Goal: Task Accomplishment & Management: Complete application form

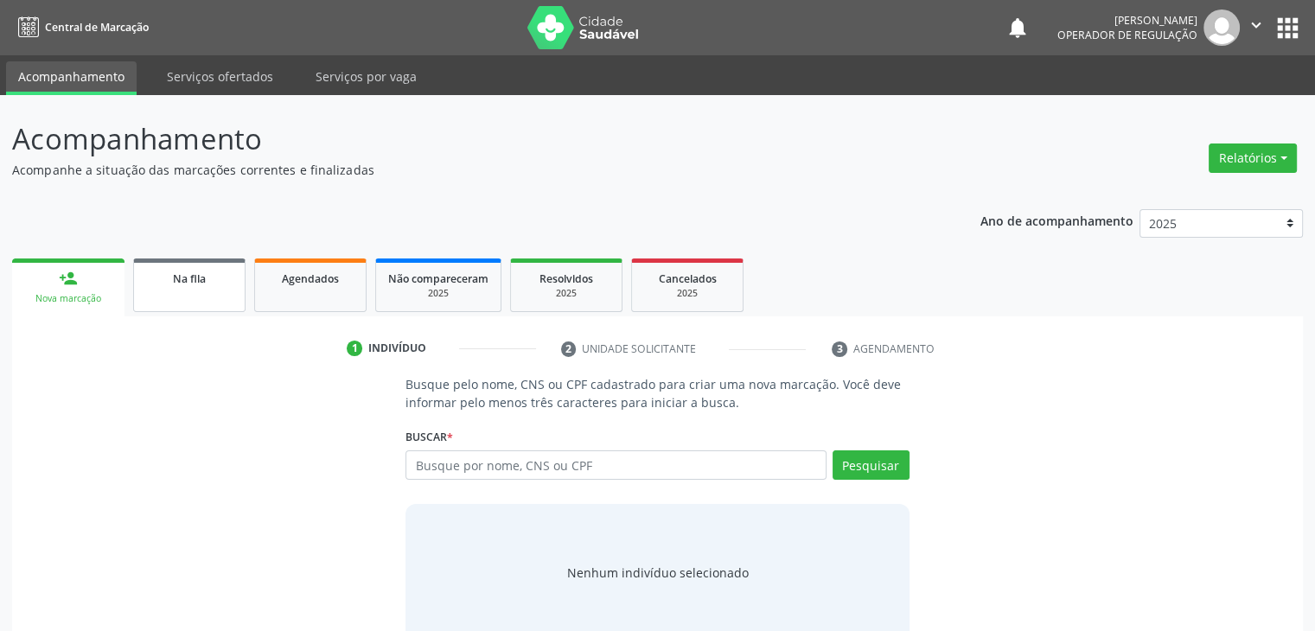
click at [193, 284] on span "Na fila" at bounding box center [189, 278] width 33 height 15
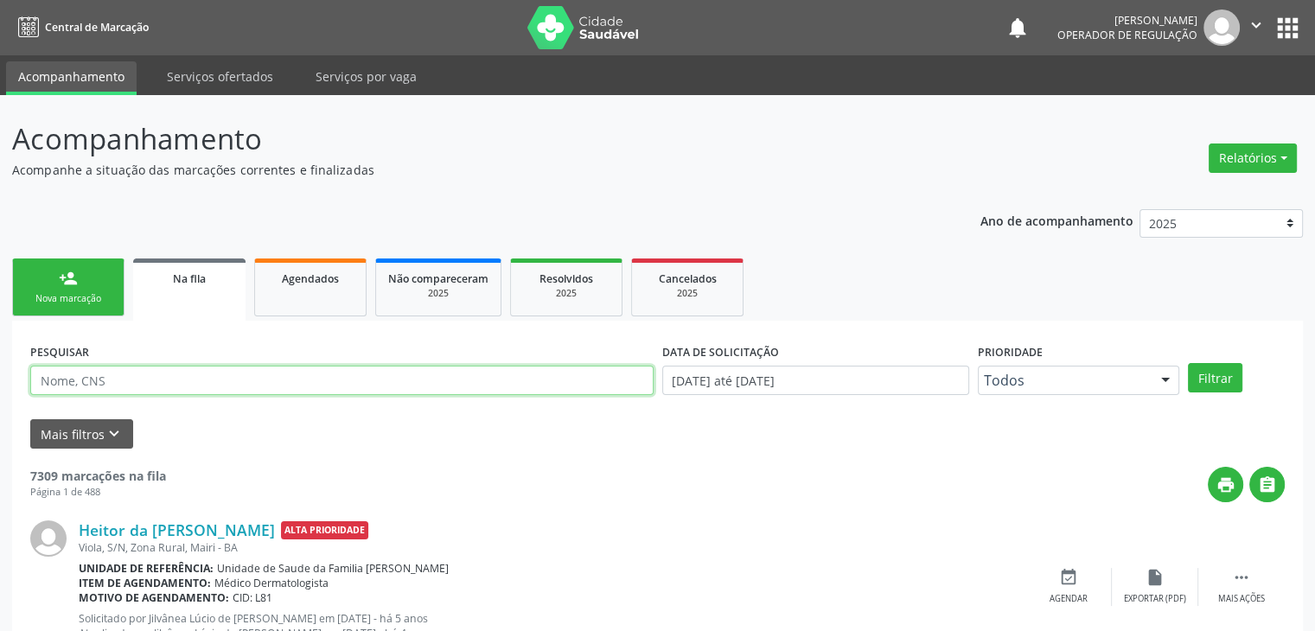
click at [249, 371] on input "text" at bounding box center [341, 380] width 623 height 29
type input "[PERSON_NAME]"
click at [1188, 363] on button "Filtrar" at bounding box center [1215, 377] width 54 height 29
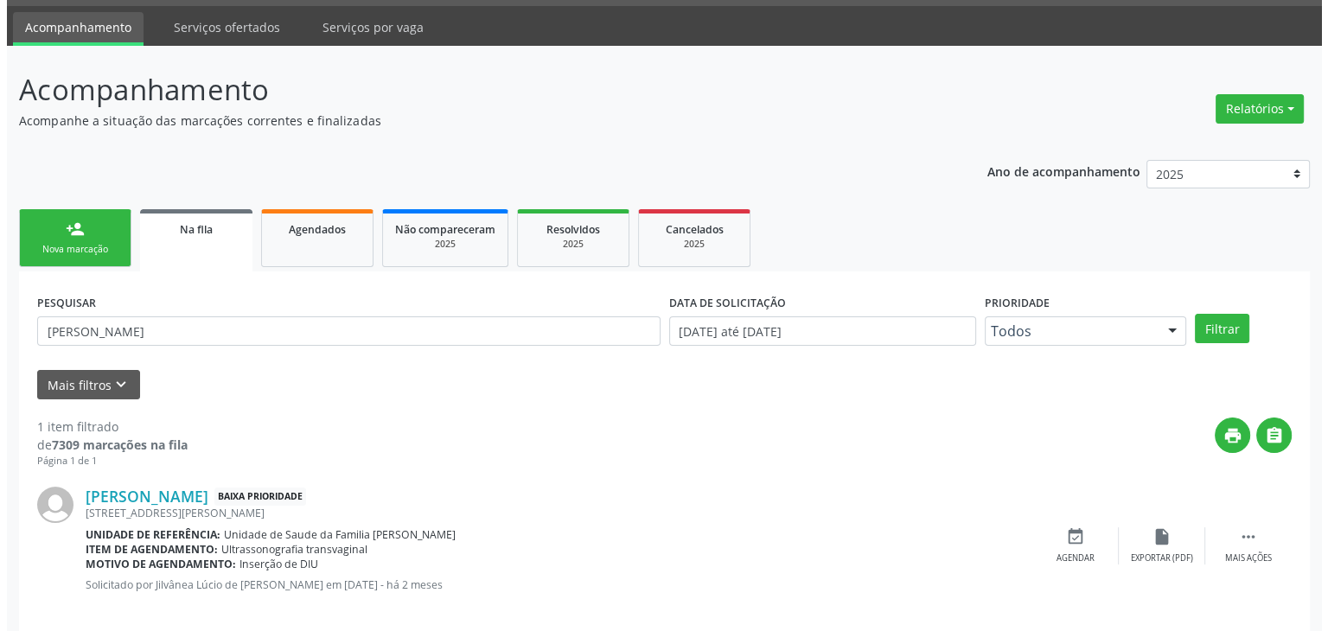
scroll to position [70, 0]
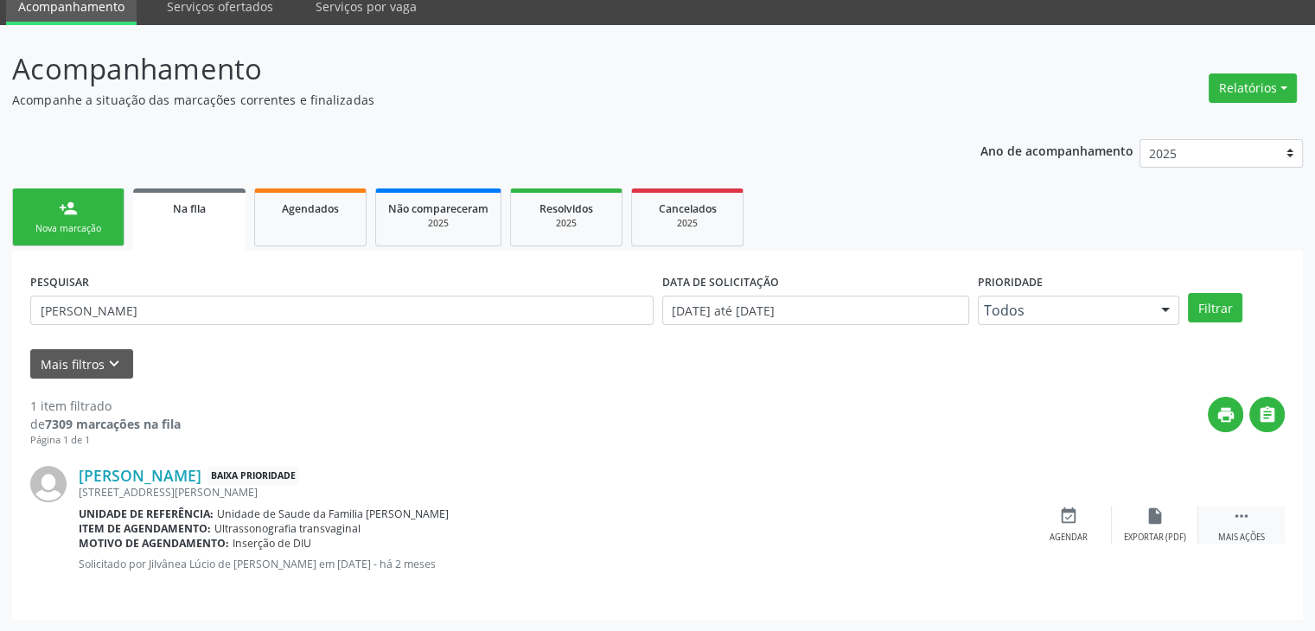
click at [1235, 538] on div "Mais ações" at bounding box center [1241, 538] width 47 height 12
click at [1052, 532] on div "Cancelar" at bounding box center [1068, 538] width 41 height 12
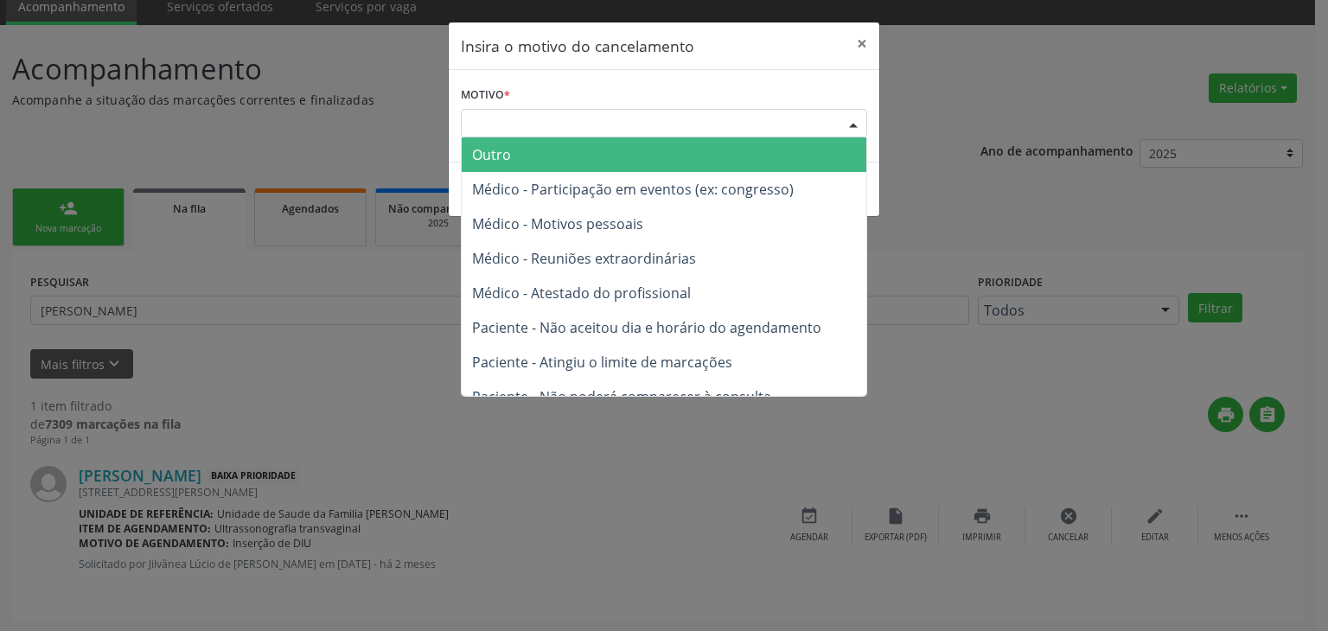
click at [699, 132] on div "Escolha o motivo" at bounding box center [664, 123] width 406 height 29
click at [680, 147] on span "Outro" at bounding box center [664, 154] width 405 height 35
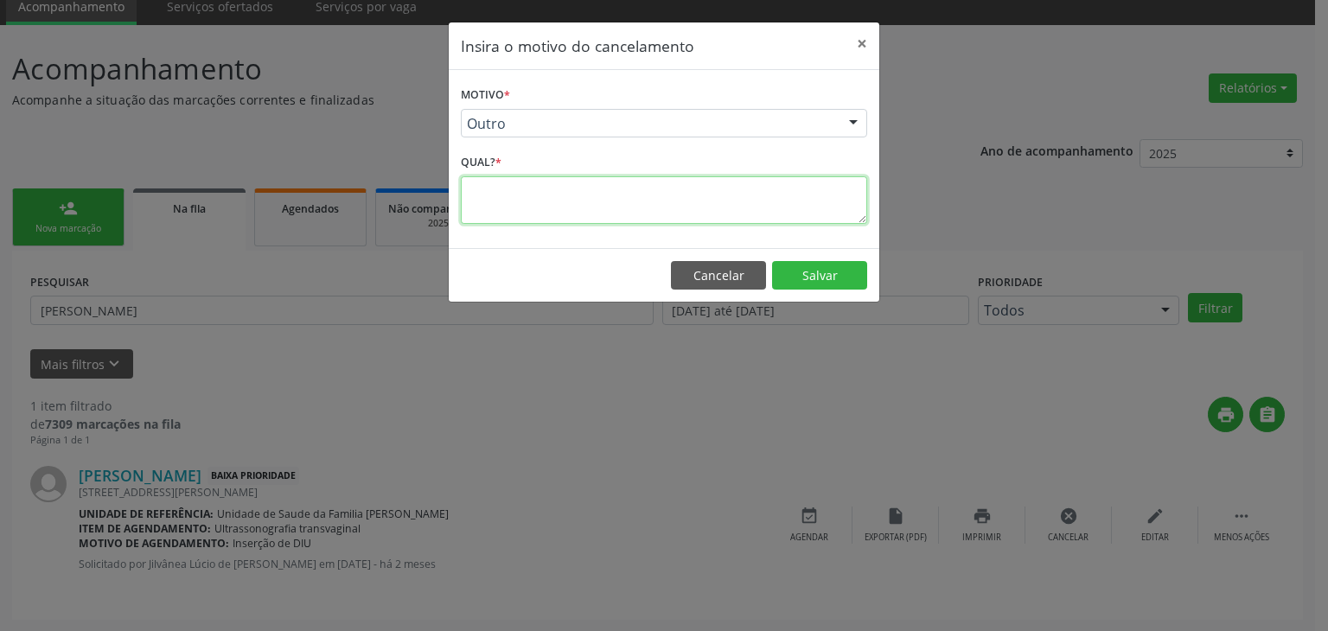
click at [636, 191] on textarea at bounding box center [664, 200] width 406 height 48
type textarea "EXAME REALIZADO"
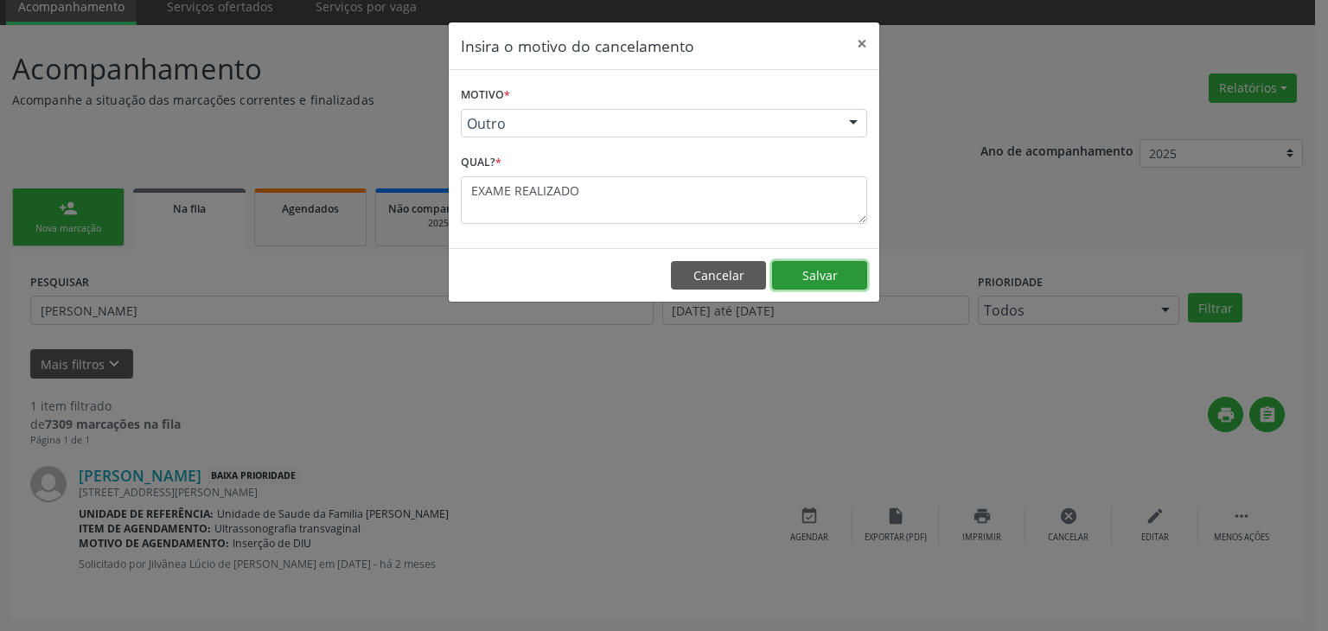
click at [814, 262] on button "Salvar" at bounding box center [819, 275] width 95 height 29
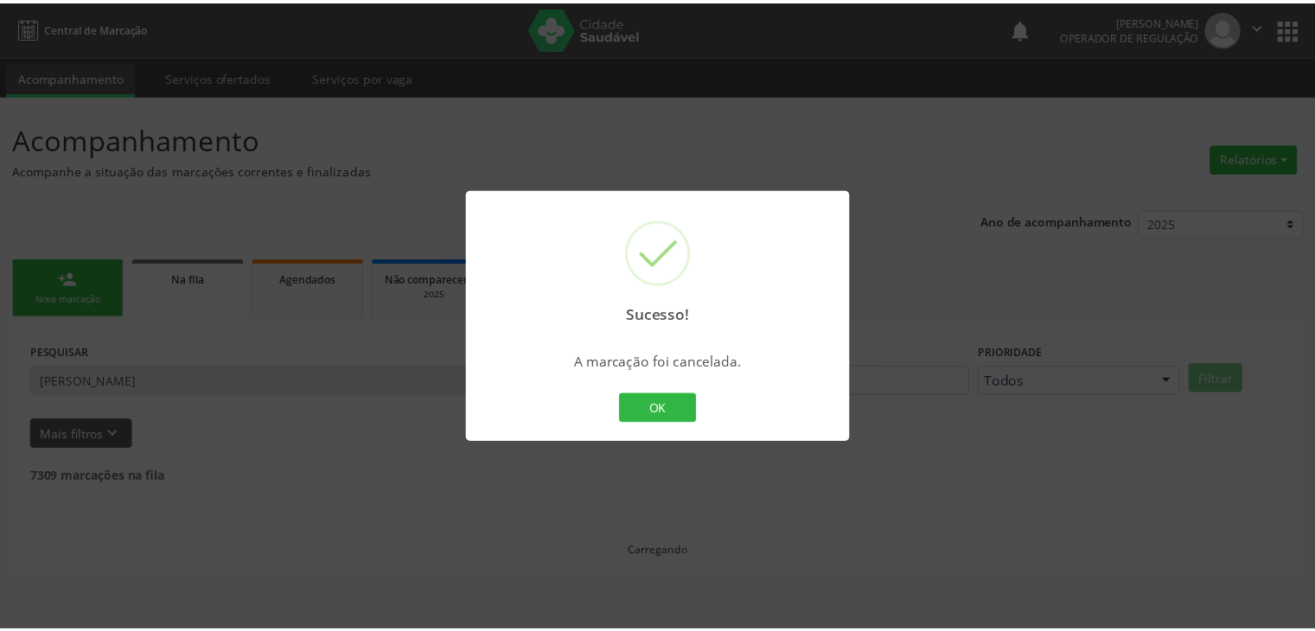
scroll to position [0, 0]
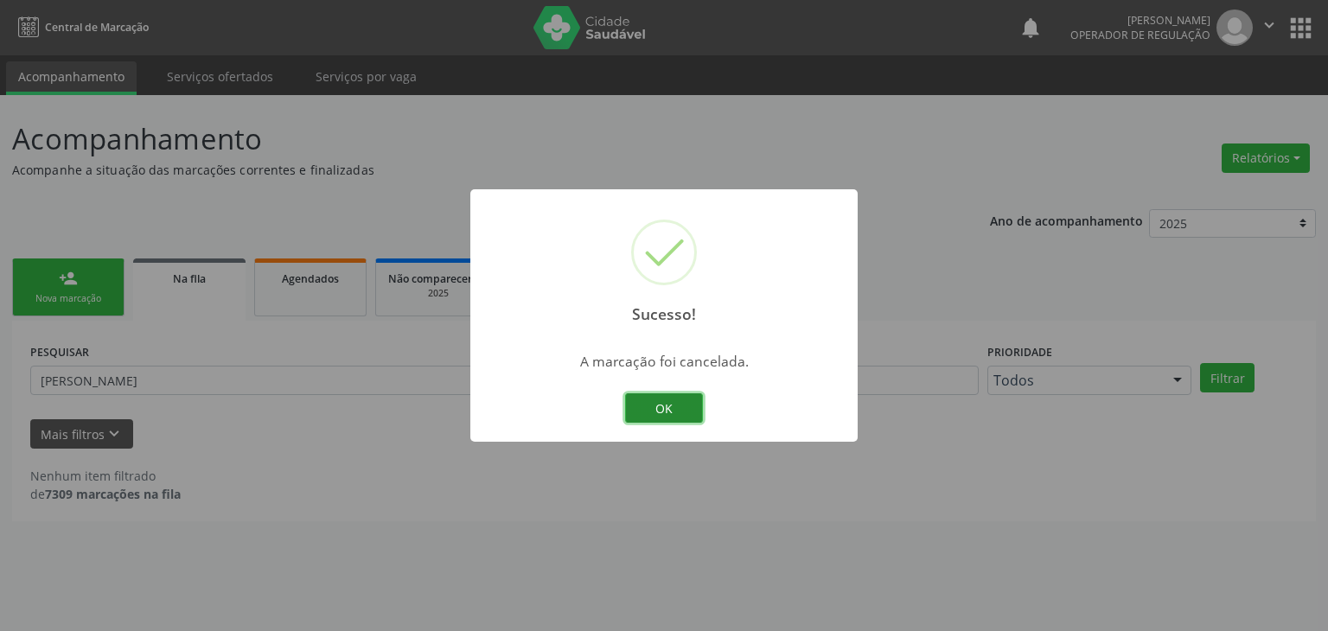
click at [666, 402] on button "OK" at bounding box center [664, 407] width 78 height 29
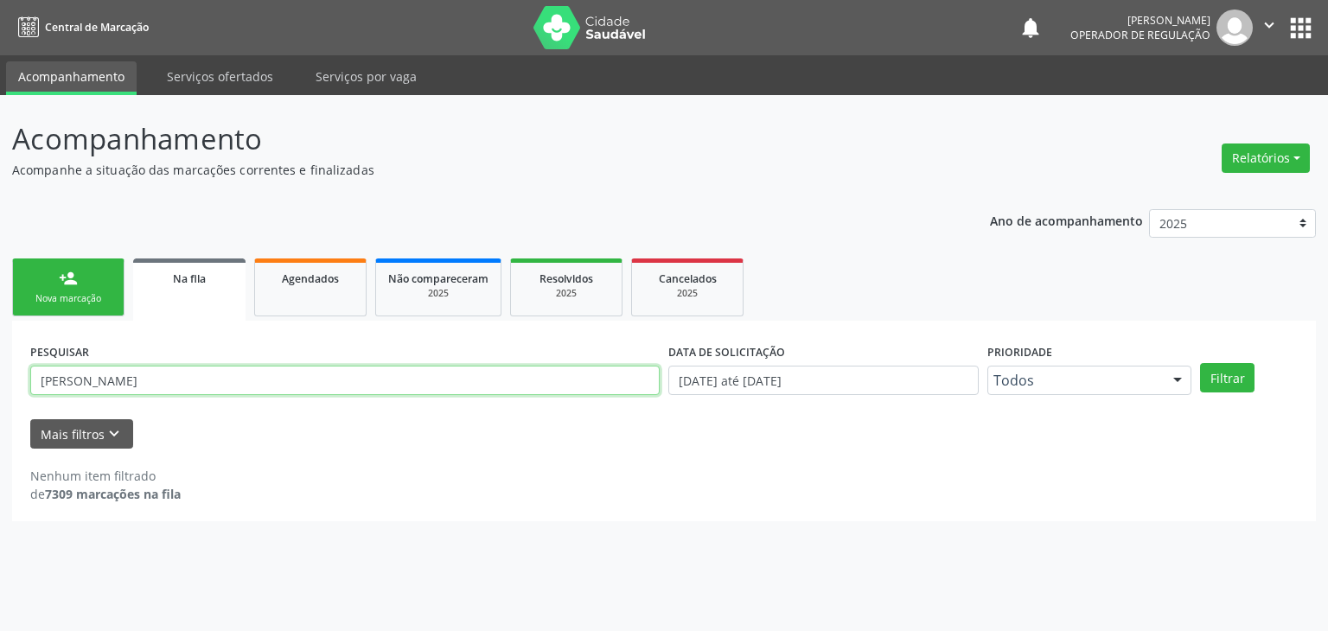
click at [422, 373] on input "[PERSON_NAME]" at bounding box center [344, 380] width 629 height 29
type input "S"
click at [1200, 363] on button "Filtrar" at bounding box center [1227, 377] width 54 height 29
click at [553, 373] on input "[PERSON_NAME]" at bounding box center [344, 380] width 629 height 29
type input "D"
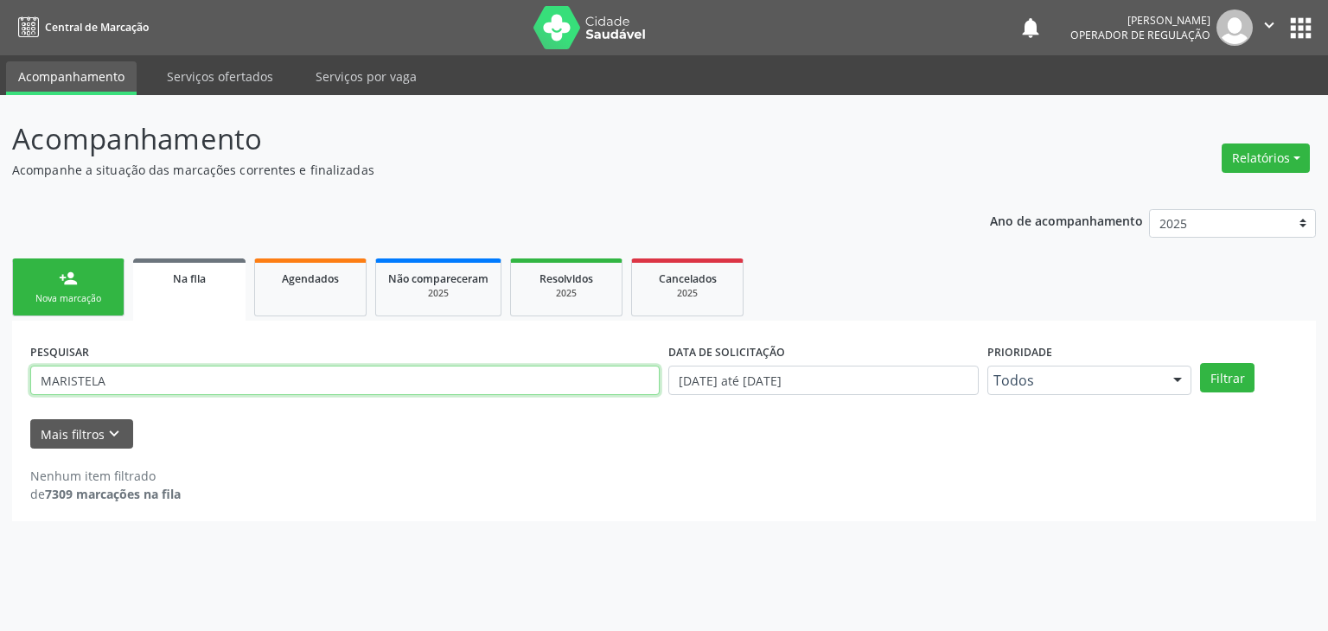
click at [1200, 363] on button "Filtrar" at bounding box center [1227, 377] width 54 height 29
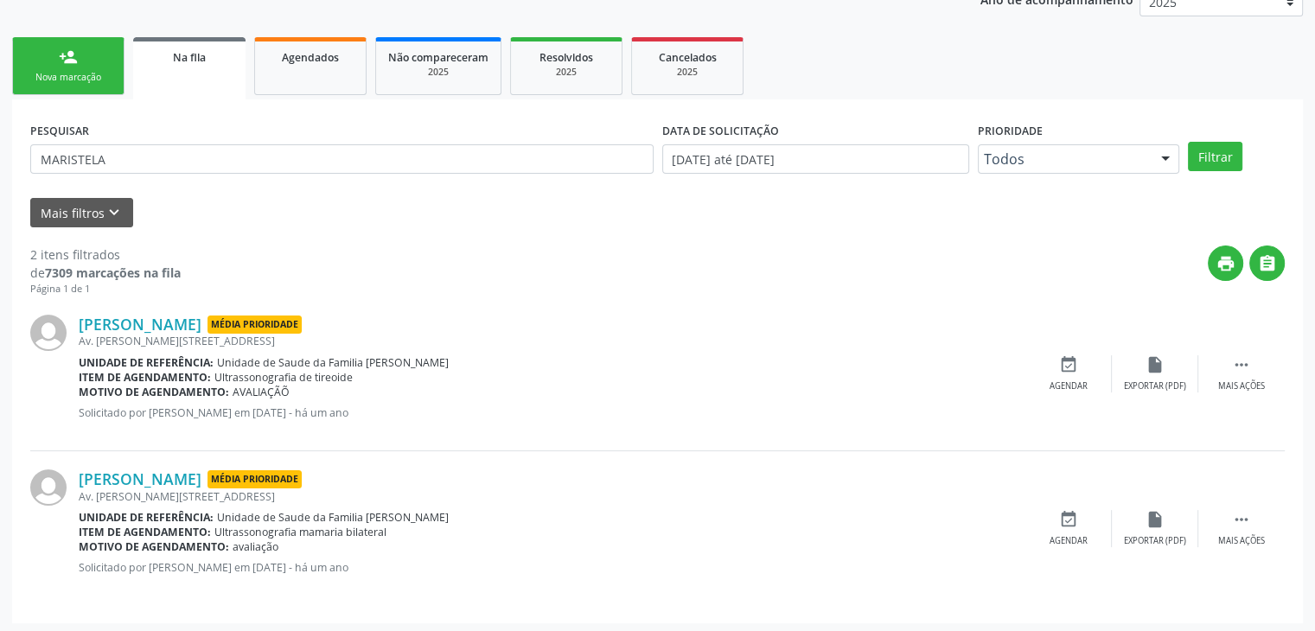
scroll to position [225, 0]
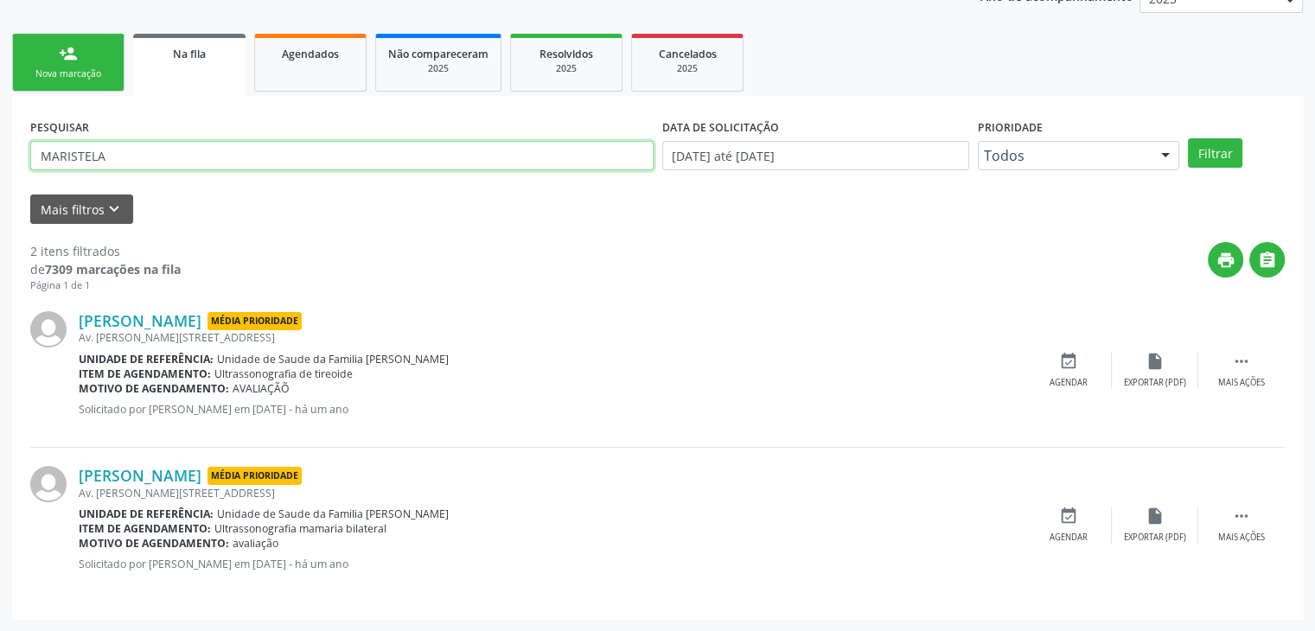
click at [525, 150] on input "MARISTELA" at bounding box center [341, 155] width 623 height 29
type input "M"
type input "DAISY"
click at [1188, 138] on button "Filtrar" at bounding box center [1215, 152] width 54 height 29
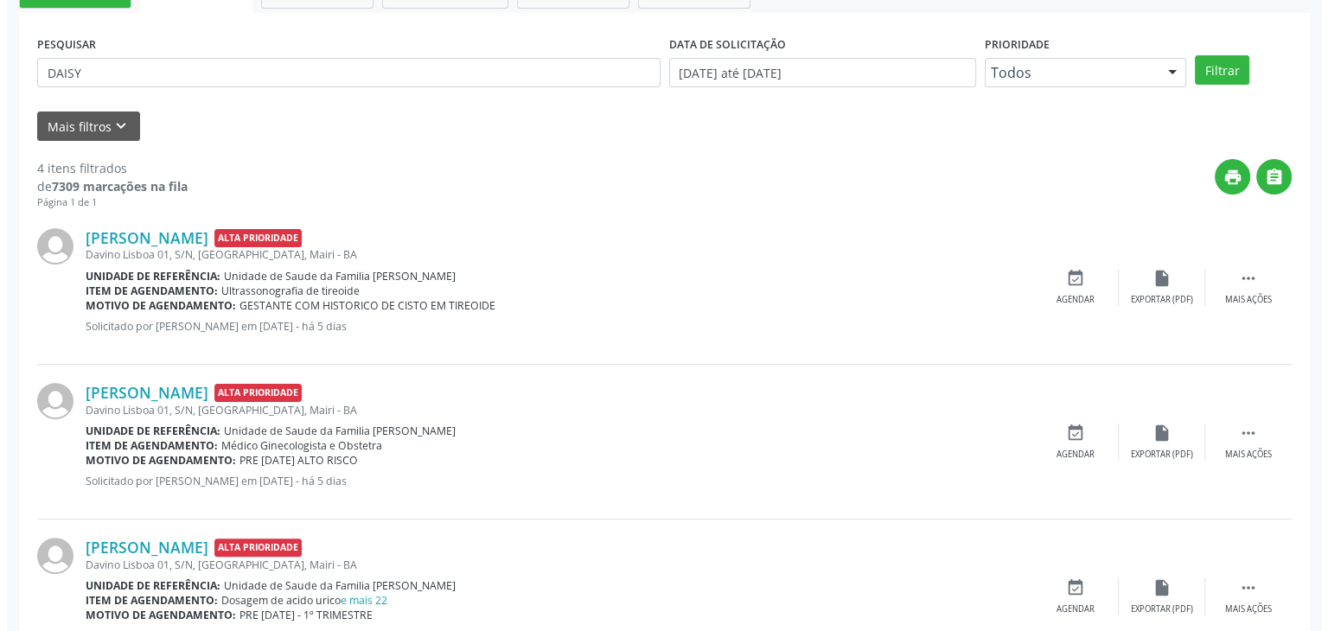
scroll to position [311, 0]
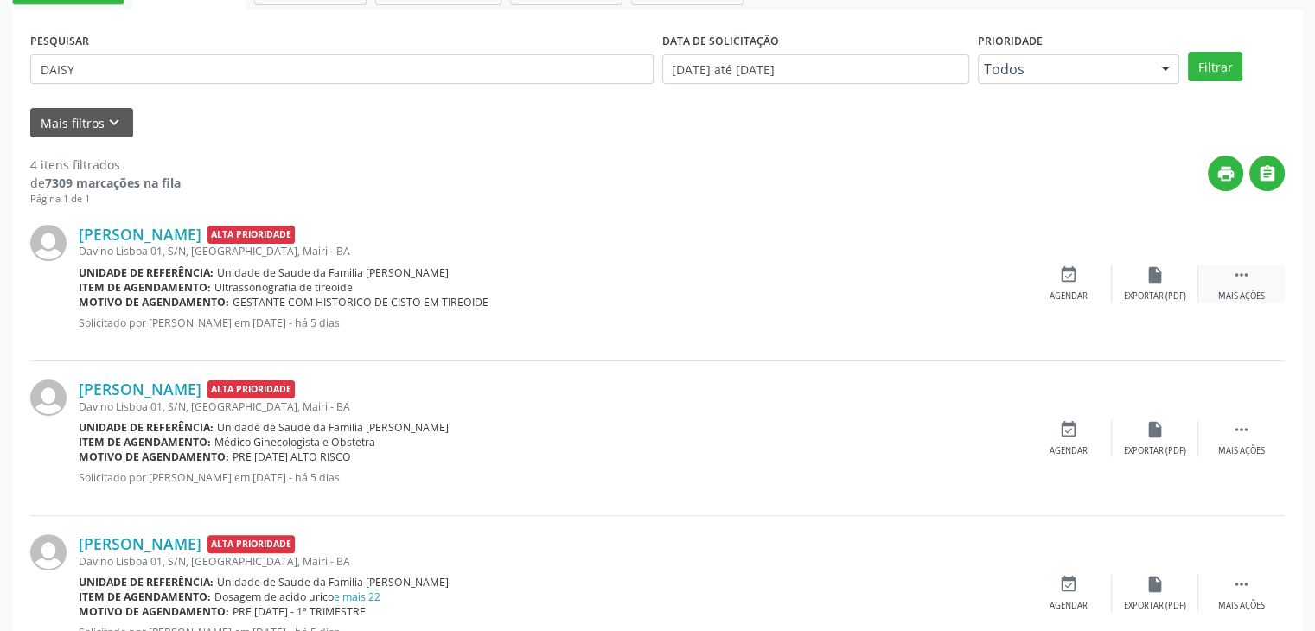
click at [1245, 283] on div " Mais ações" at bounding box center [1241, 283] width 86 height 37
click at [1064, 282] on icon "cancel" at bounding box center [1068, 274] width 19 height 19
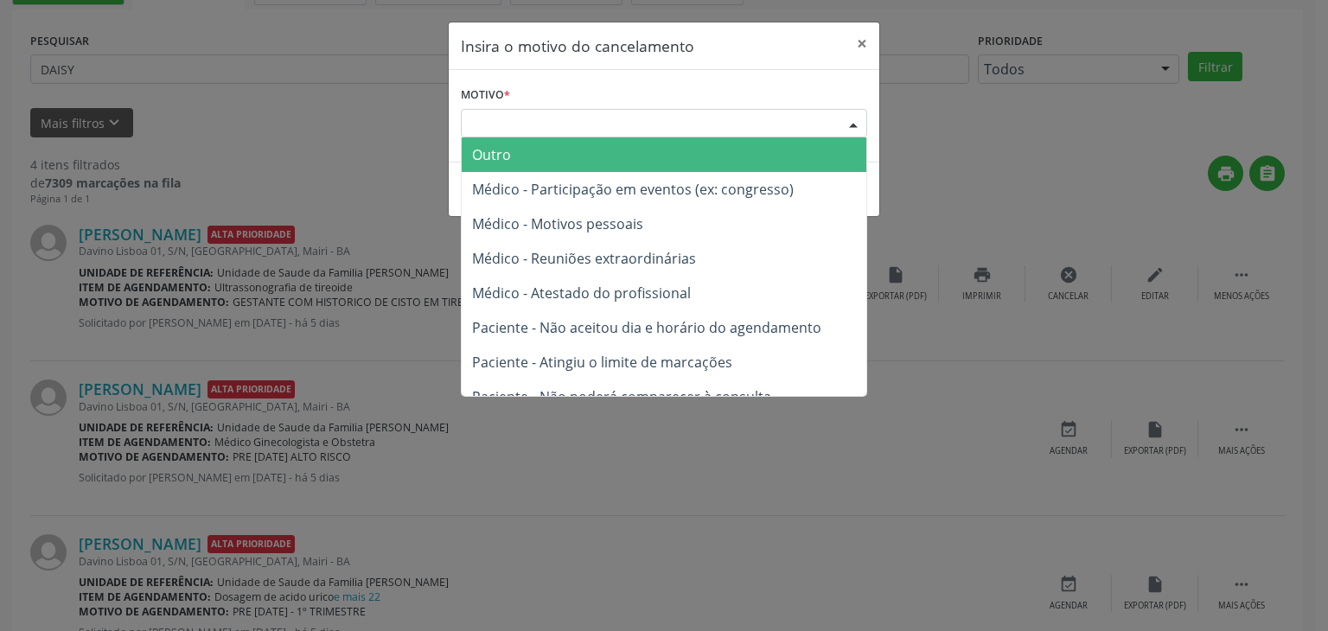
click at [678, 133] on div "Escolha o motivo" at bounding box center [664, 123] width 406 height 29
click at [673, 145] on span "Outro" at bounding box center [664, 154] width 405 height 35
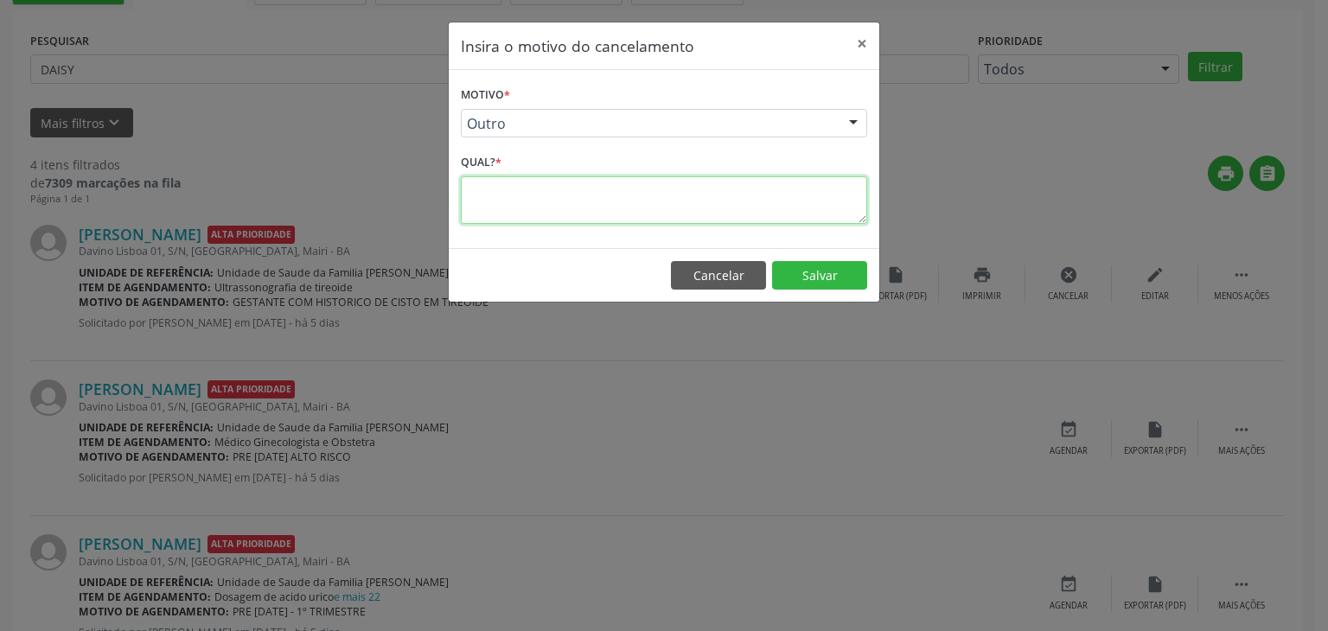
click at [628, 188] on textarea at bounding box center [664, 200] width 406 height 48
type textarea "EXAME REALIZADO"
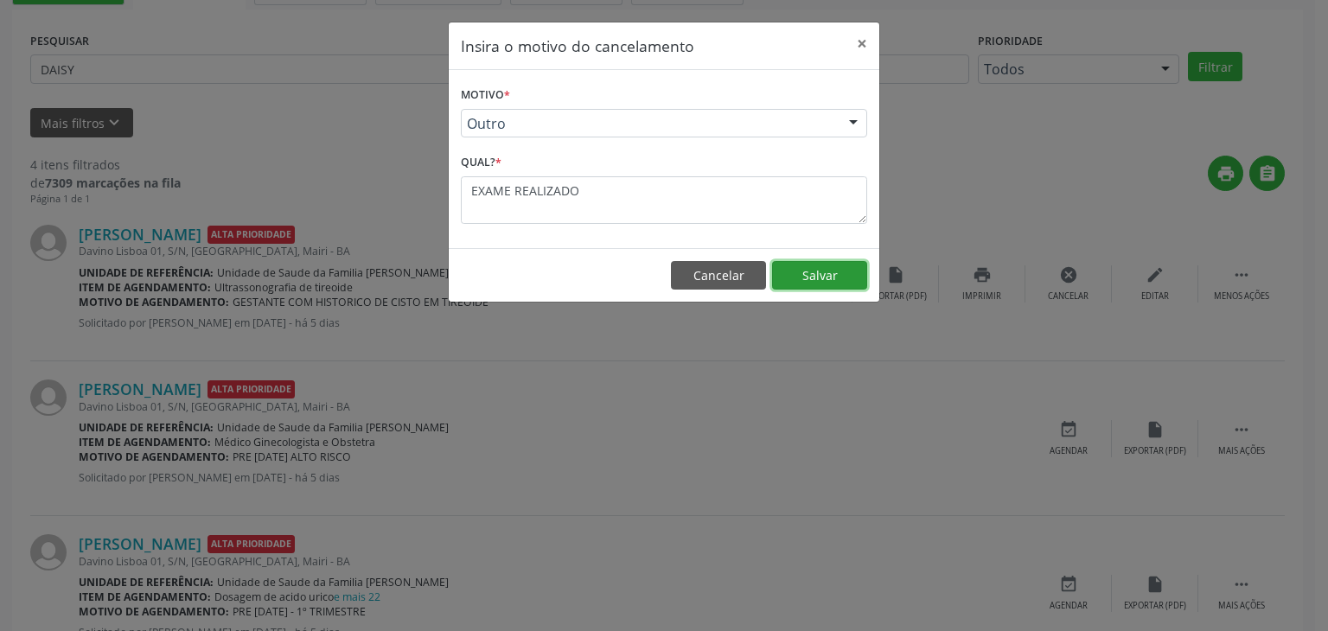
click at [807, 273] on button "Salvar" at bounding box center [819, 275] width 95 height 29
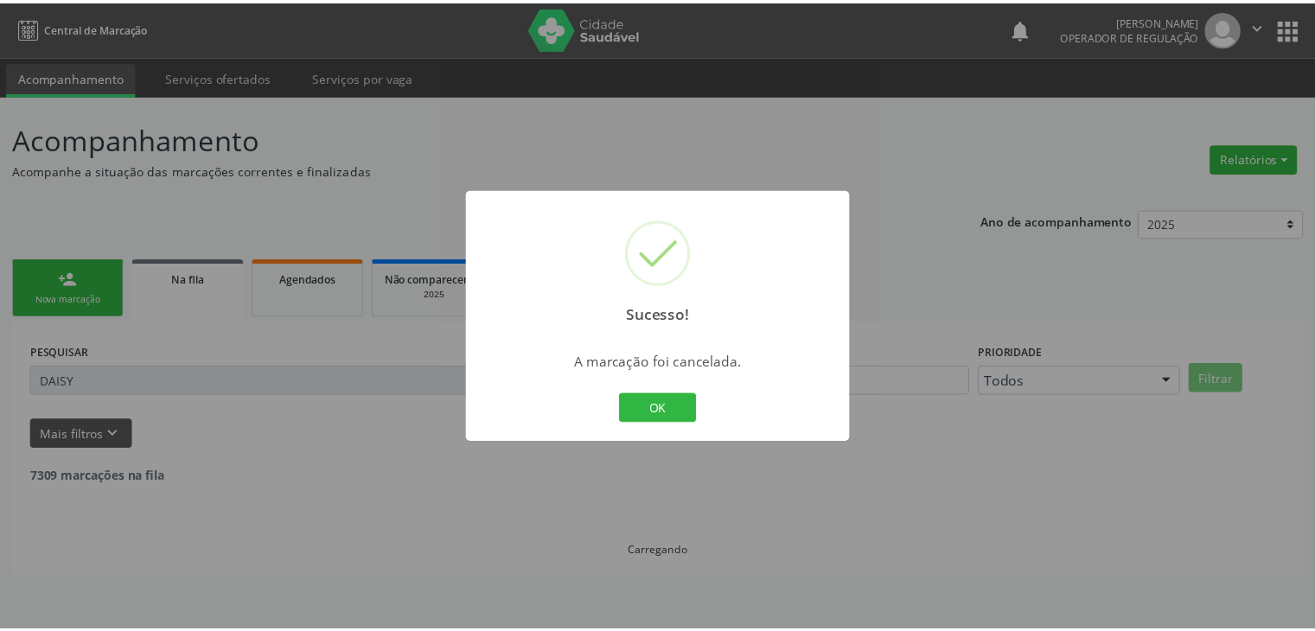
scroll to position [0, 0]
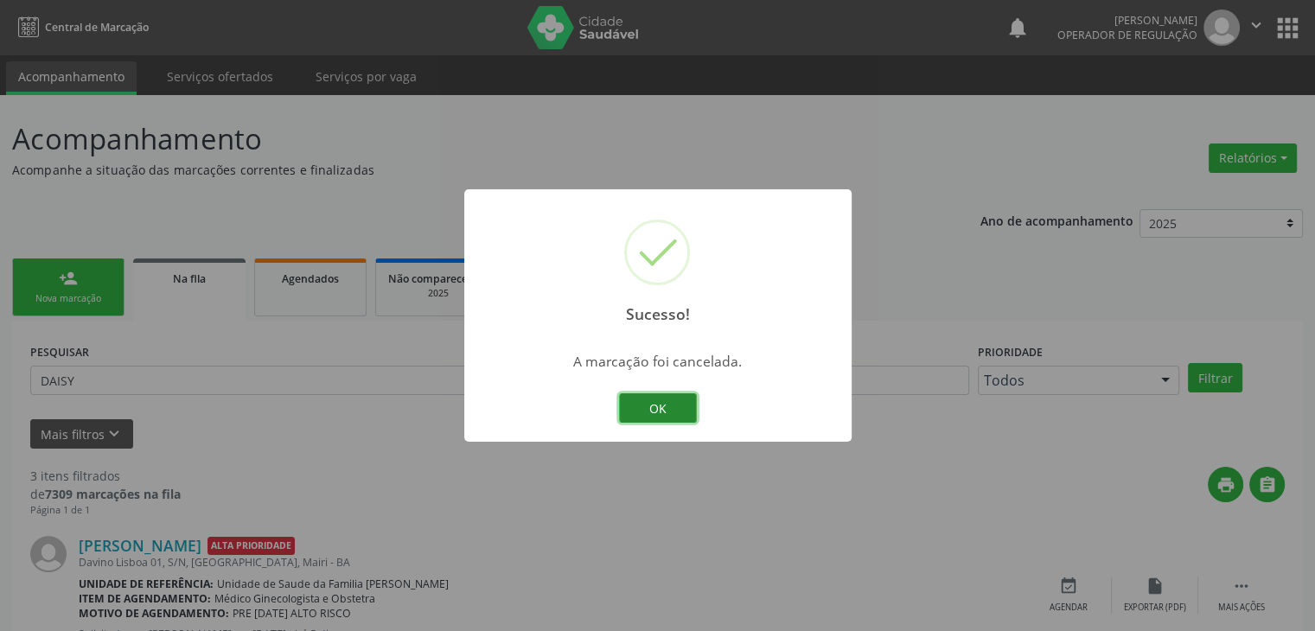
click at [680, 409] on button "OK" at bounding box center [658, 407] width 78 height 29
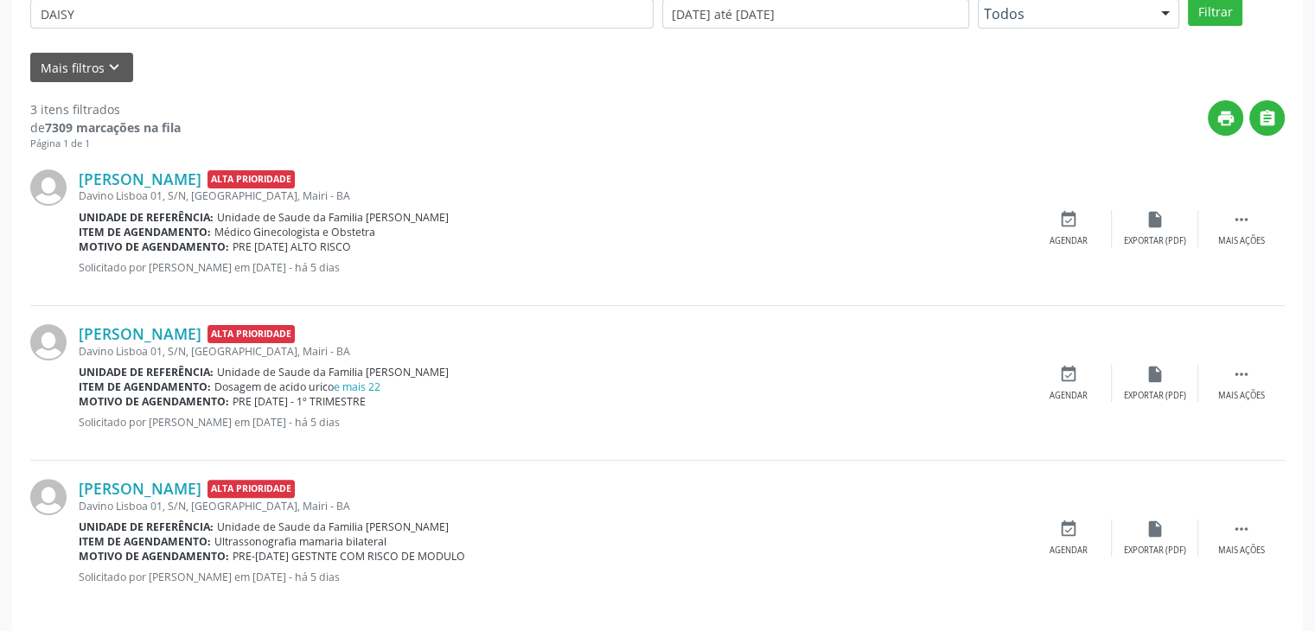
scroll to position [380, 0]
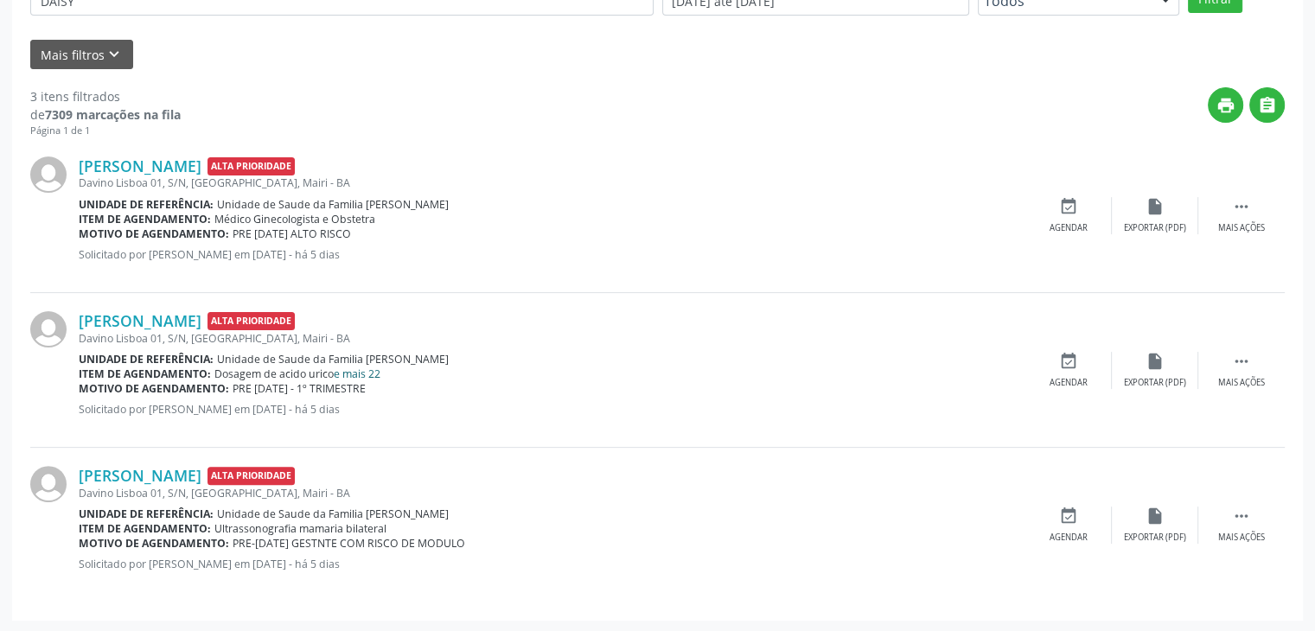
click at [365, 372] on link "e mais 22" at bounding box center [357, 374] width 47 height 15
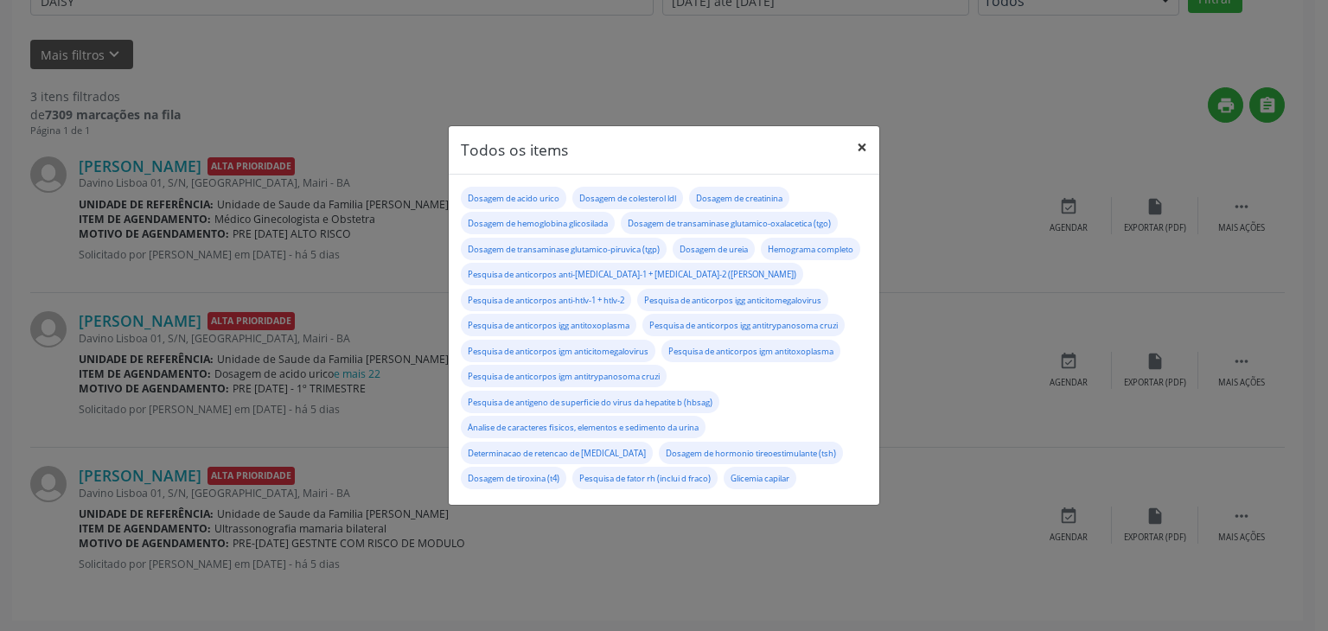
click at [856, 146] on button "×" at bounding box center [862, 147] width 35 height 42
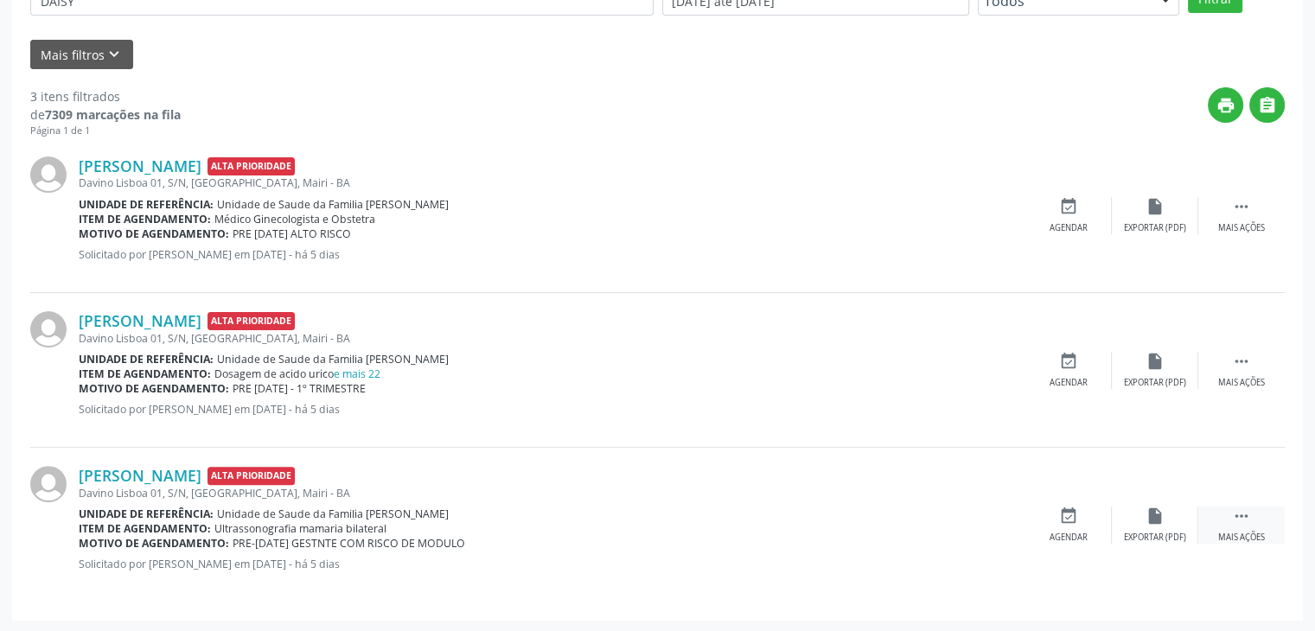
click at [1255, 525] on div " Mais ações" at bounding box center [1241, 525] width 86 height 37
click at [1149, 521] on icon "edit" at bounding box center [1155, 516] width 19 height 19
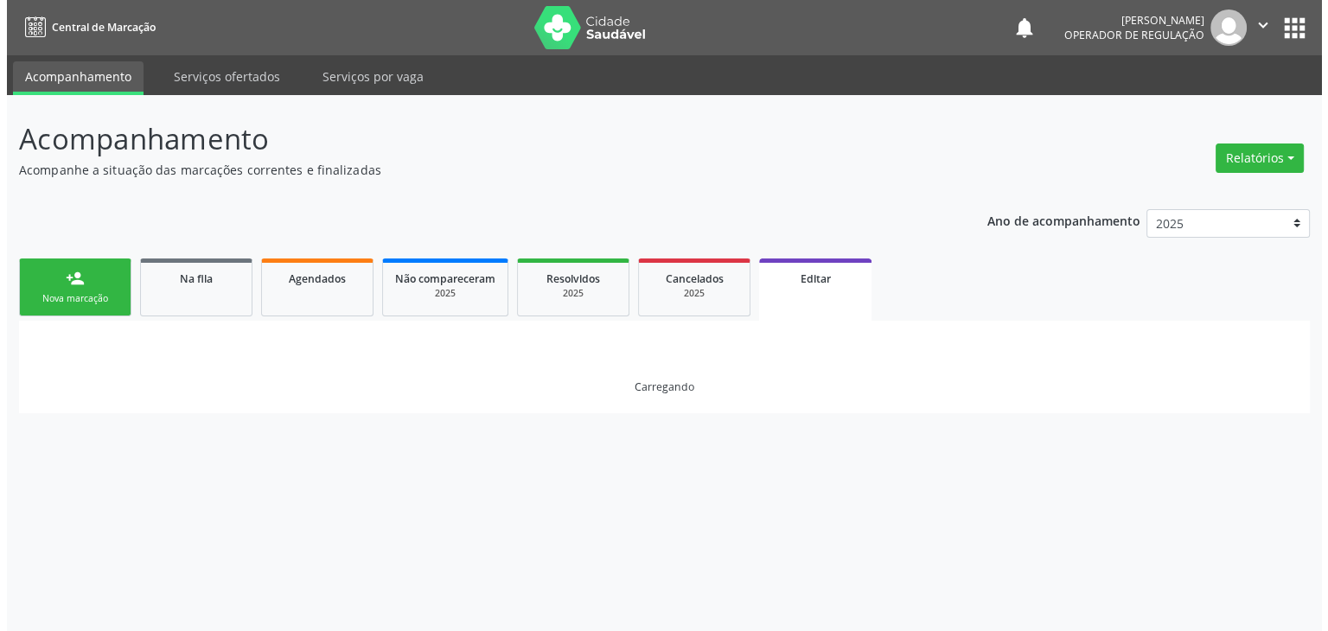
scroll to position [0, 0]
